Goal: Find specific page/section: Find specific page/section

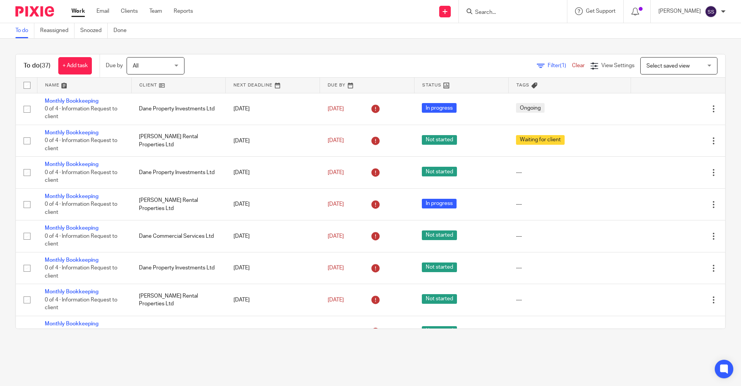
scroll to position [841, 0]
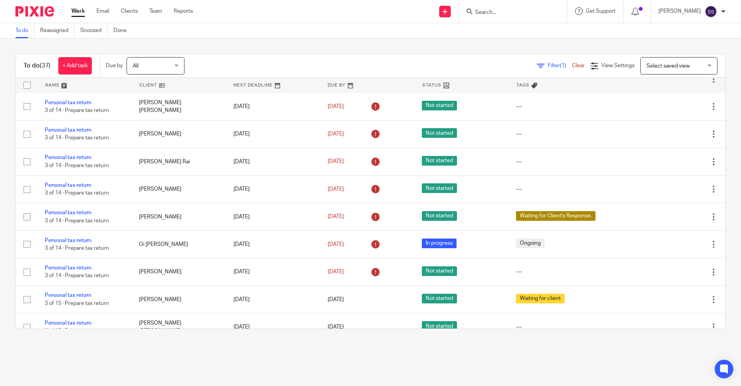
click at [496, 12] on input "Search" at bounding box center [508, 12] width 69 height 7
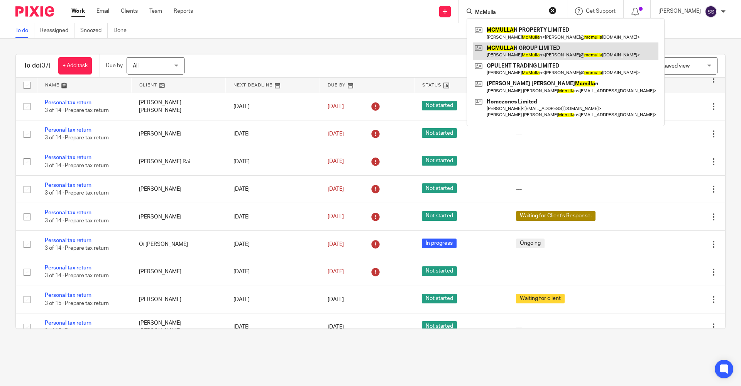
type input "McMulla"
click at [541, 47] on link at bounding box center [565, 51] width 186 height 18
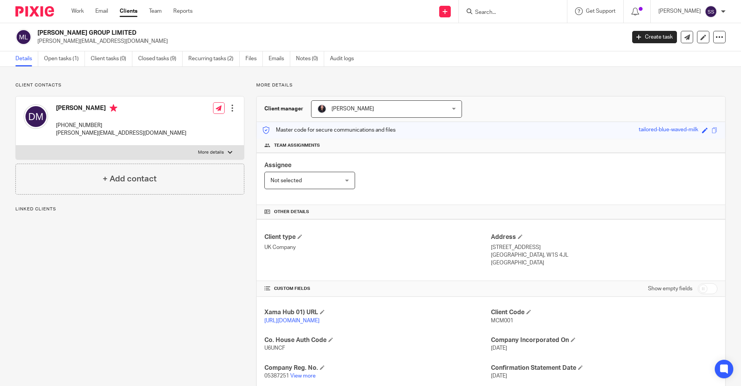
click at [512, 13] on input "Search" at bounding box center [508, 12] width 69 height 7
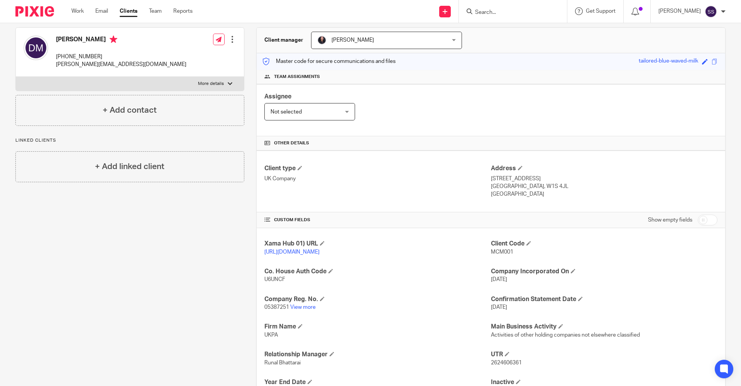
scroll to position [140, 0]
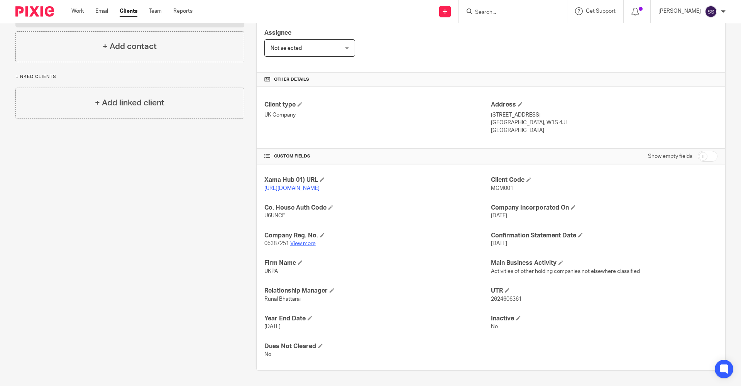
click at [295, 243] on link "View more" at bounding box center [302, 243] width 25 height 5
